Goal: Check status

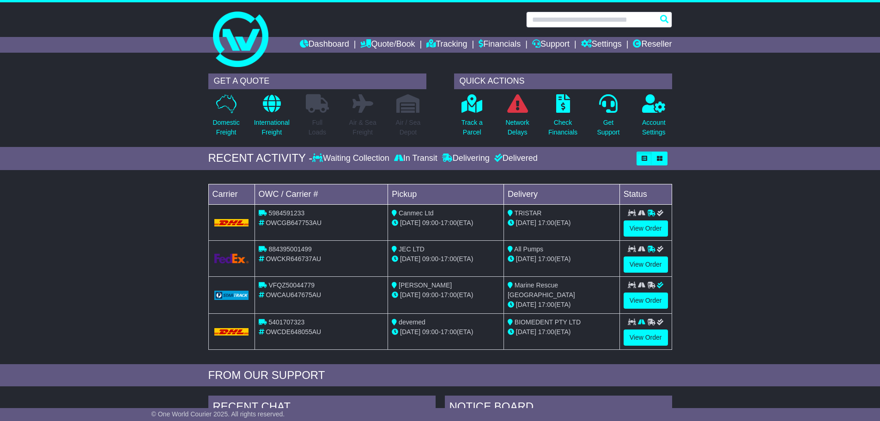
click at [580, 12] on input "text" at bounding box center [599, 20] width 146 height 16
type input "*"
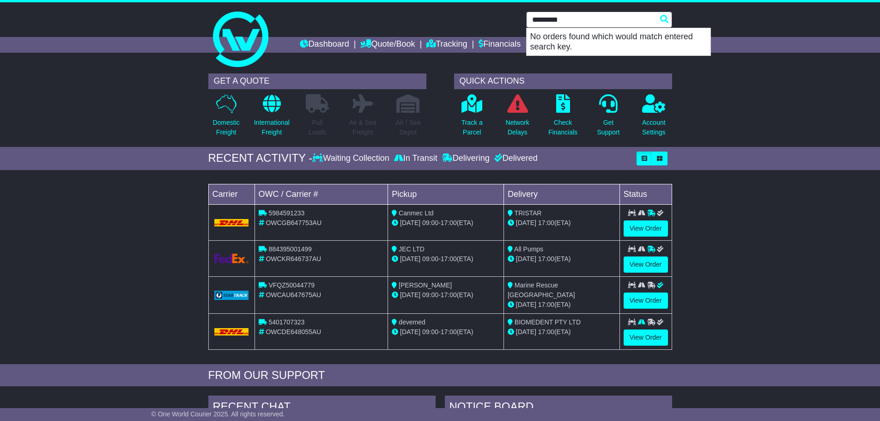
drag, startPoint x: 587, startPoint y: 18, endPoint x: 527, endPoint y: 15, distance: 59.7
click at [527, 15] on input "*********" at bounding box center [599, 20] width 146 height 16
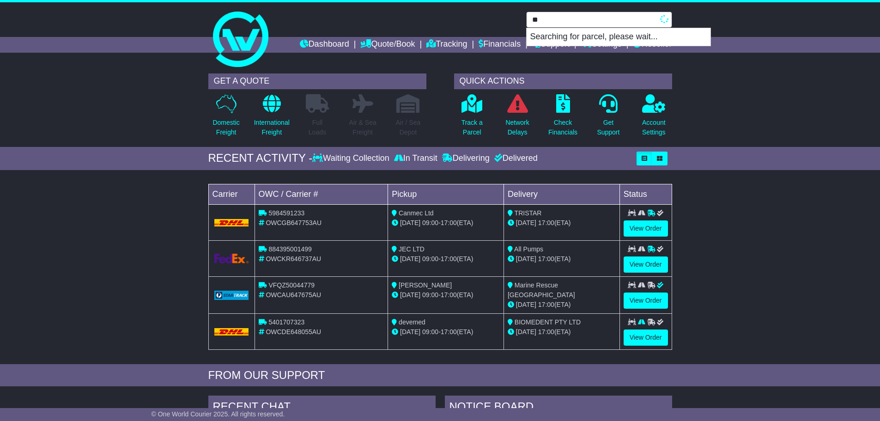
type input "*"
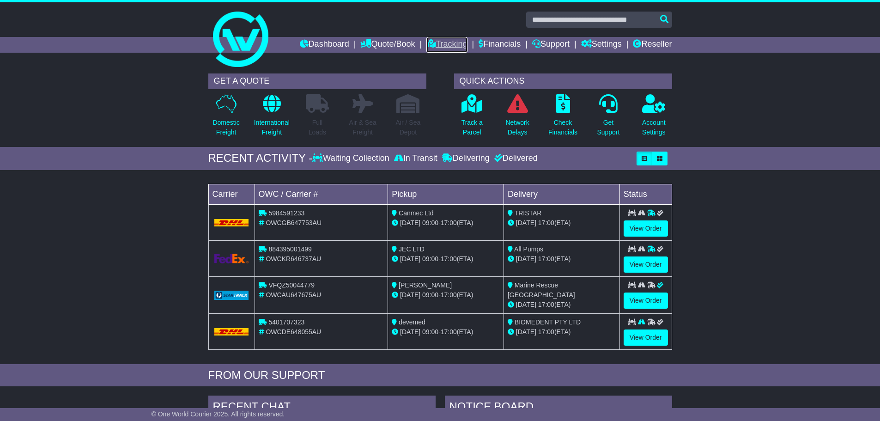
click at [451, 42] on link "Tracking" at bounding box center [446, 45] width 41 height 16
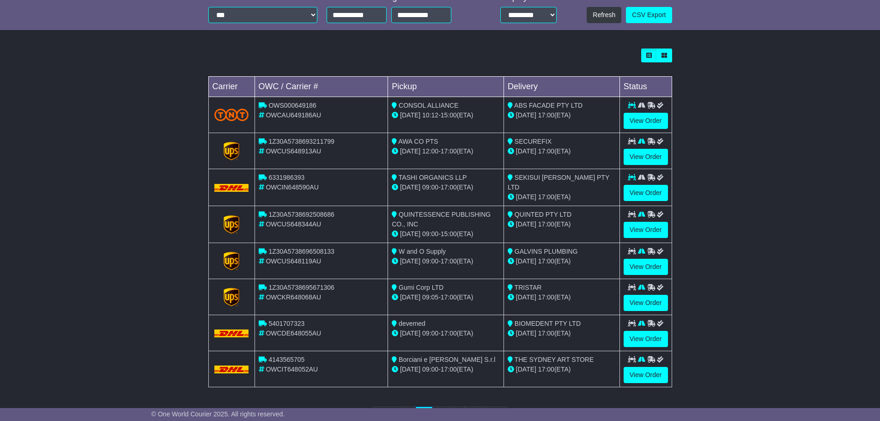
scroll to position [263, 0]
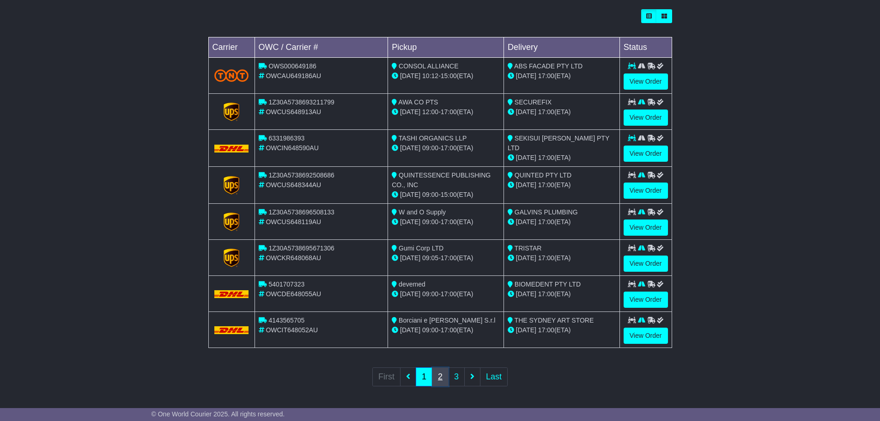
click at [443, 371] on link "2" at bounding box center [440, 376] width 17 height 19
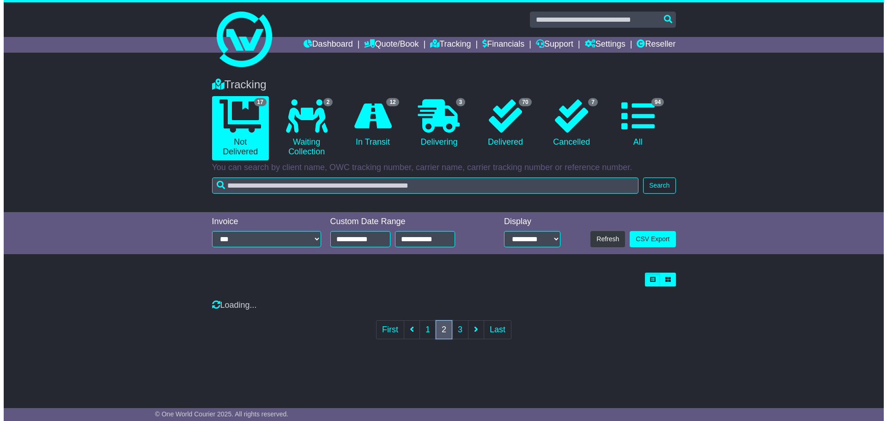
scroll to position [0, 0]
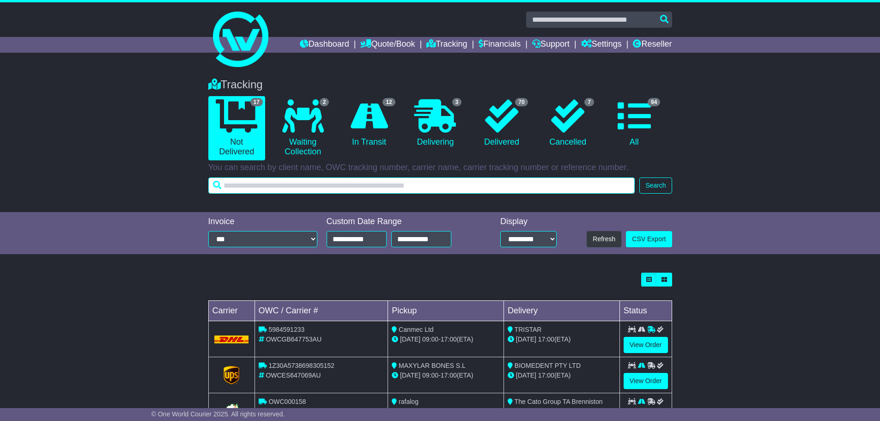
click at [431, 191] on input "text" at bounding box center [421, 185] width 427 height 16
type input "***"
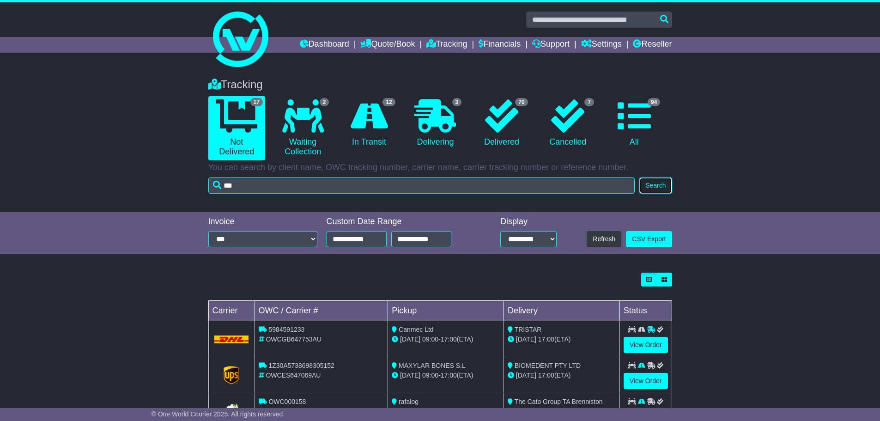
click at [646, 190] on button "Search" at bounding box center [655, 185] width 32 height 16
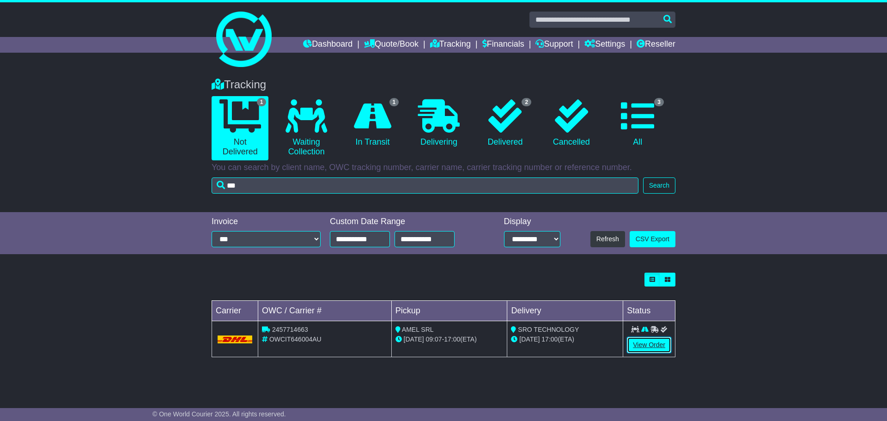
click at [646, 347] on link "View Order" at bounding box center [649, 345] width 44 height 16
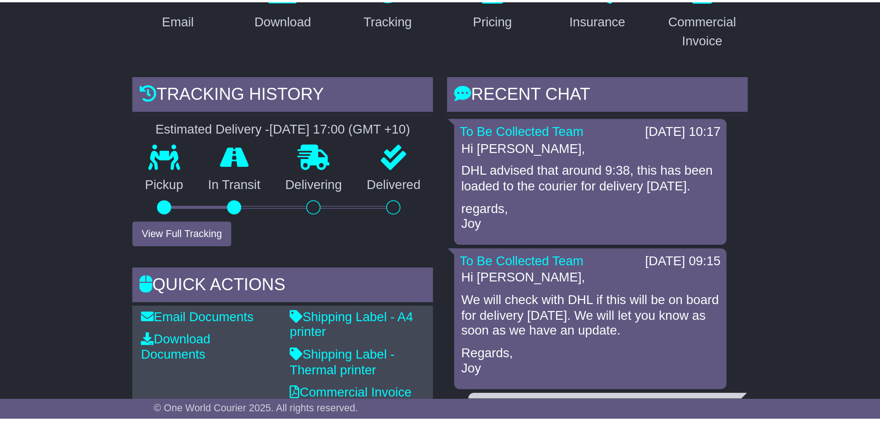
scroll to position [185, 0]
